Goal: Navigation & Orientation: Find specific page/section

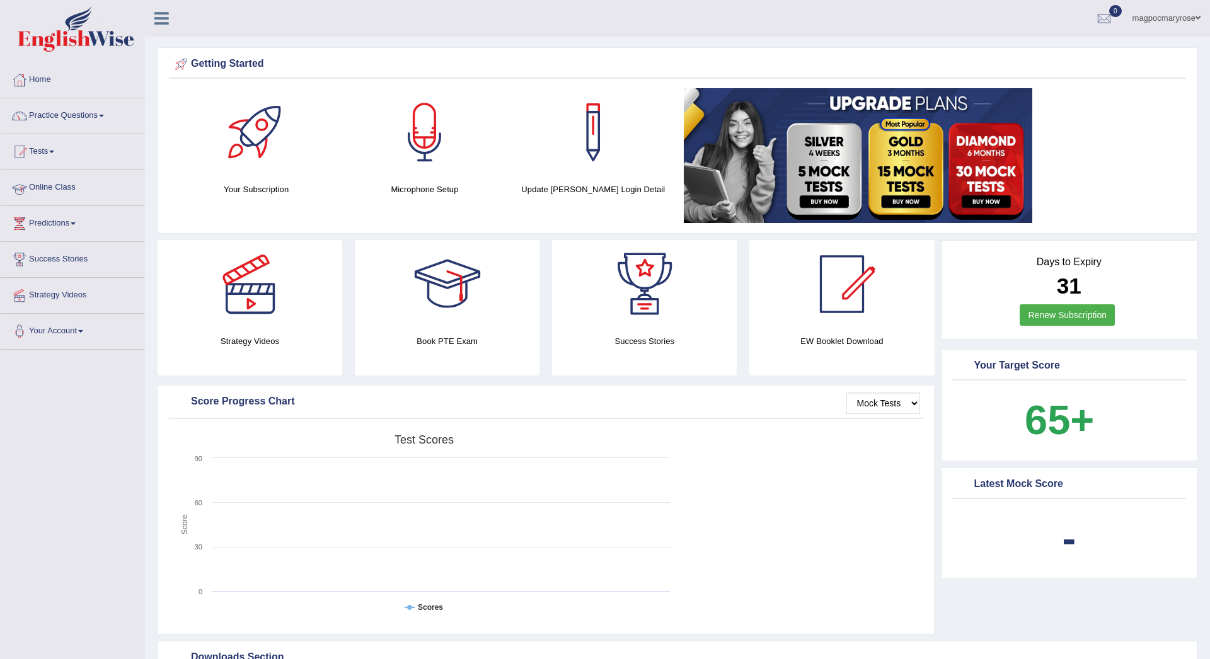
click at [71, 185] on link "Online Class" at bounding box center [73, 186] width 144 height 32
